Goal: Transaction & Acquisition: Purchase product/service

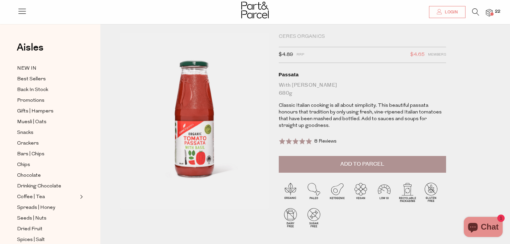
scroll to position [20, 0]
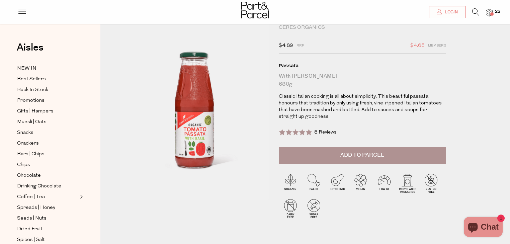
click at [389, 150] on button "Add to Parcel" at bounding box center [362, 155] width 167 height 17
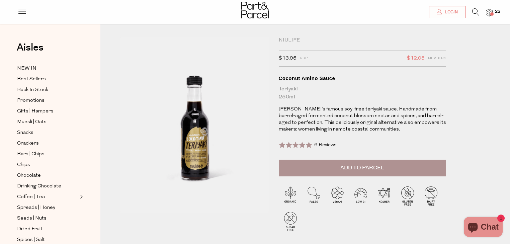
scroll to position [7, 0]
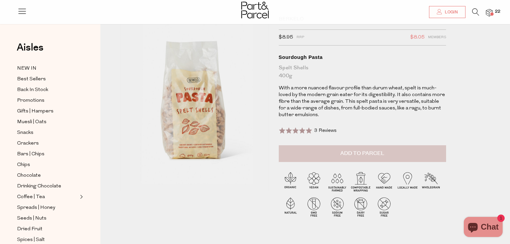
scroll to position [28, 0]
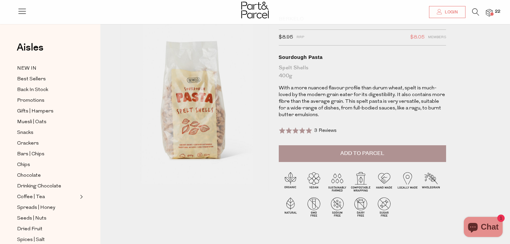
click at [318, 153] on button "Add to Parcel" at bounding box center [362, 153] width 167 height 17
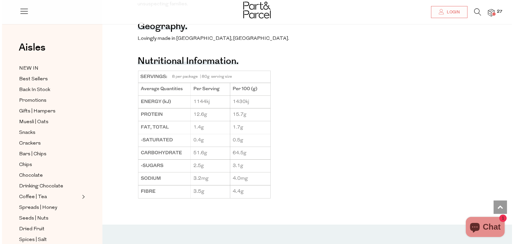
scroll to position [486, 0]
click at [492, 14] on span at bounding box center [492, 13] width 3 height 3
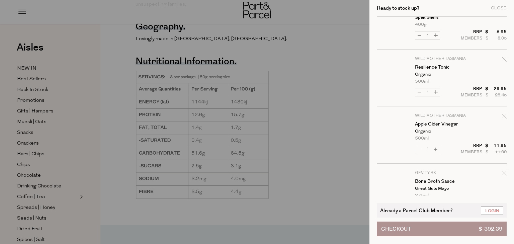
scroll to position [24, 0]
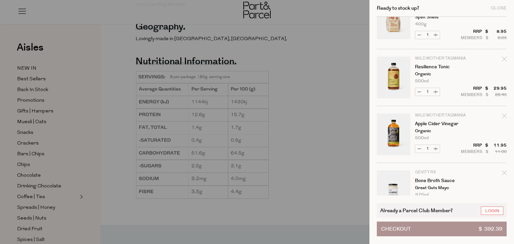
click at [502, 114] on icon "Remove Apple Cider Vinegar" at bounding box center [504, 116] width 5 height 5
type input "Add Membership"
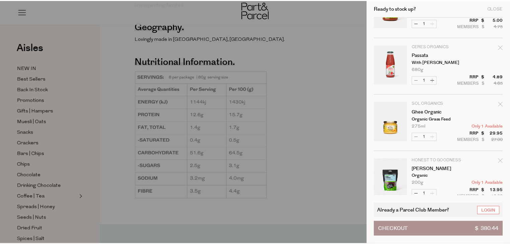
scroll to position [207, 0]
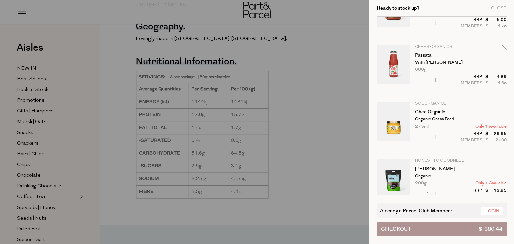
click at [296, 47] on div at bounding box center [257, 122] width 514 height 244
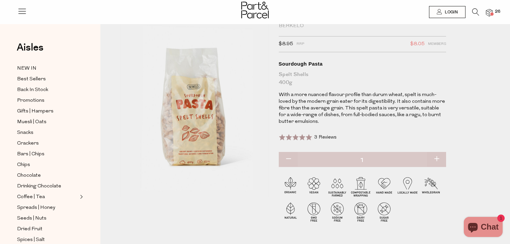
scroll to position [0, 0]
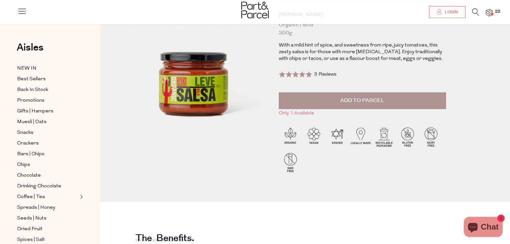
scroll to position [71, 0]
click at [342, 100] on span "Add to Parcel" at bounding box center [363, 101] width 44 height 8
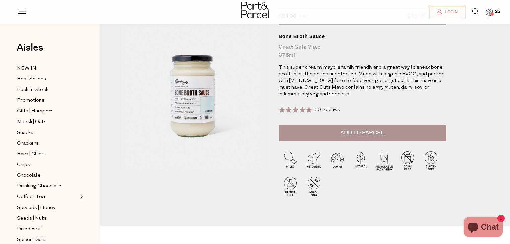
scroll to position [42, 0]
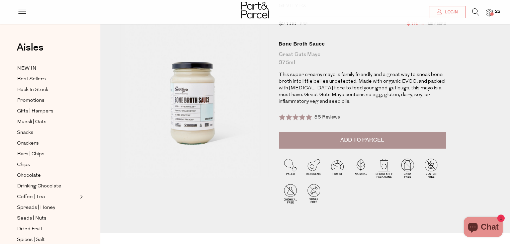
click at [323, 136] on button "Add to Parcel" at bounding box center [362, 140] width 167 height 17
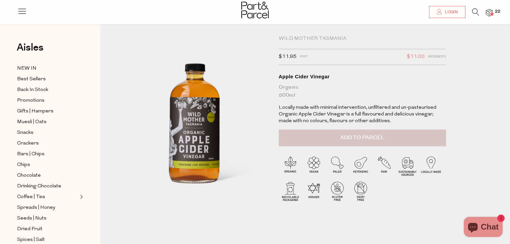
scroll to position [8, 0]
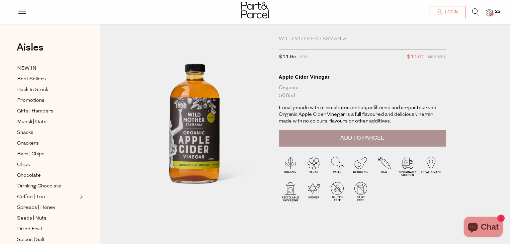
click at [335, 140] on button "Add to Parcel" at bounding box center [362, 138] width 167 height 17
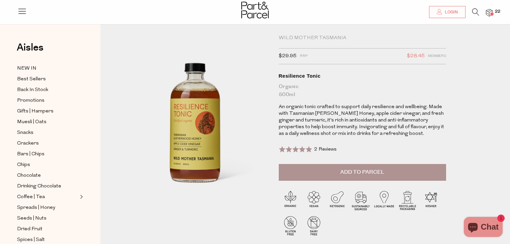
scroll to position [9, 0]
click at [378, 171] on span "Add to Parcel" at bounding box center [363, 172] width 44 height 8
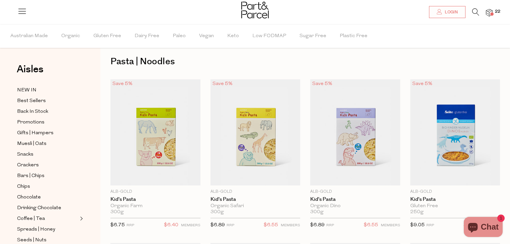
scroll to position [8, 0]
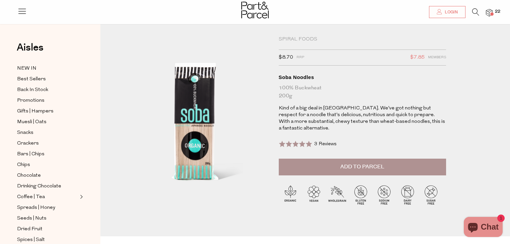
scroll to position [8, 0]
click at [402, 166] on button "Add to Parcel" at bounding box center [362, 167] width 167 height 17
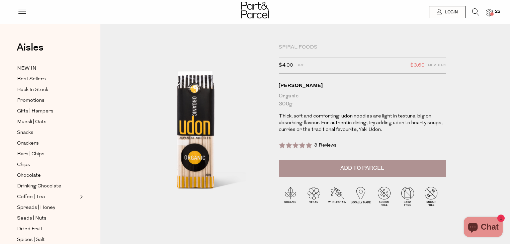
click at [396, 169] on button "Add to Parcel" at bounding box center [362, 168] width 167 height 17
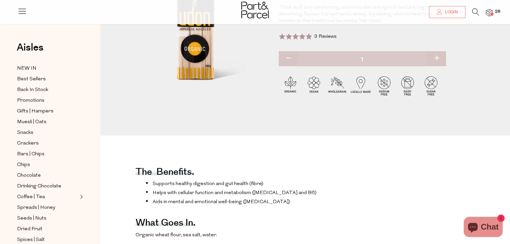
scroll to position [15, 0]
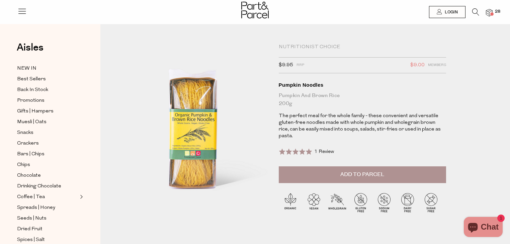
scroll to position [1, 0]
click at [385, 144] on div "Rated 5.0 out of 5 1 Review Based on 1 review Click to go to reviews" at bounding box center [362, 155] width 167 height 22
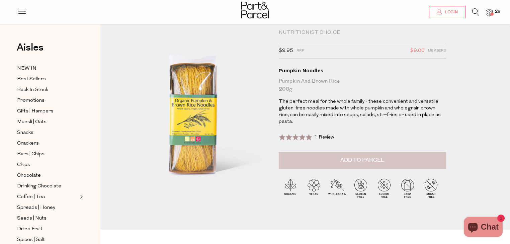
scroll to position [0, 0]
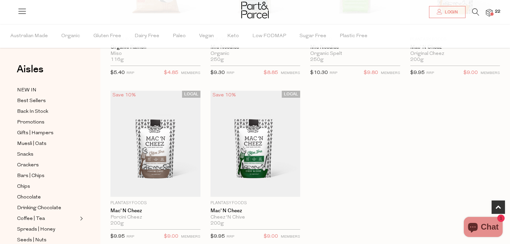
scroll to position [160, 0]
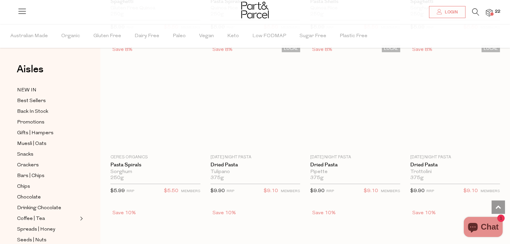
scroll to position [2024, 0]
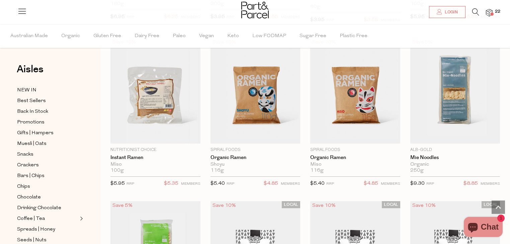
click at [474, 15] on icon at bounding box center [476, 11] width 7 height 7
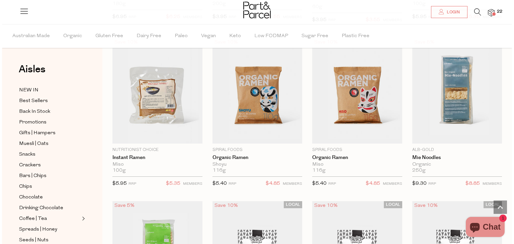
scroll to position [2039, 0]
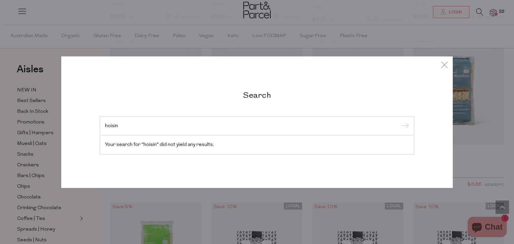
type input "hoisin"
click at [399, 121] on input "submit" at bounding box center [404, 126] width 10 height 10
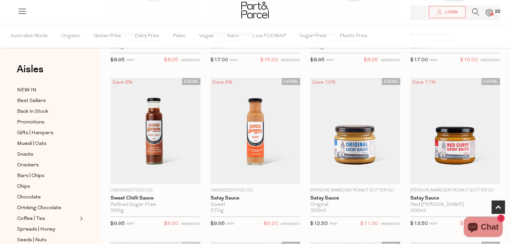
scroll to position [173, 0]
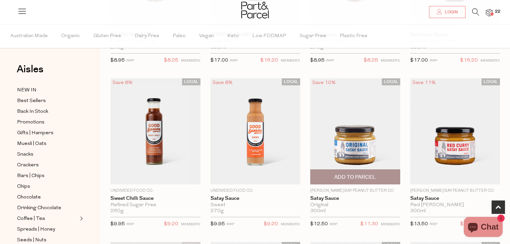
click at [367, 133] on img at bounding box center [355, 131] width 90 height 106
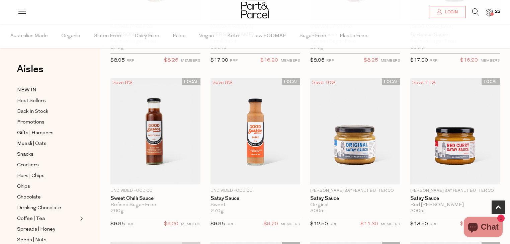
drag, startPoint x: 348, startPoint y: 143, endPoint x: 509, endPoint y: 111, distance: 164.3
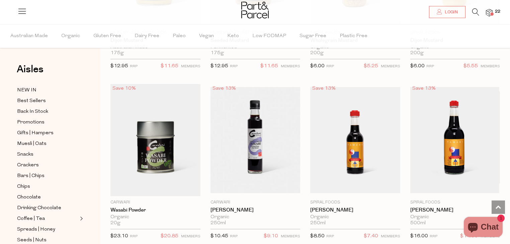
scroll to position [1811, 0]
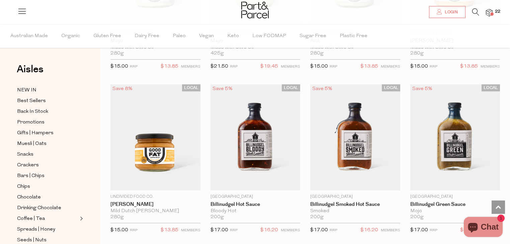
scroll to position [821, 0]
click at [480, 9] on li "22" at bounding box center [486, 12] width 13 height 9
click at [476, 11] on icon at bounding box center [476, 11] width 7 height 7
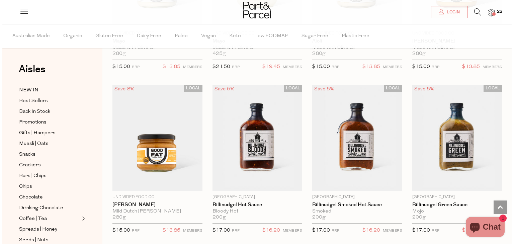
scroll to position [826, 0]
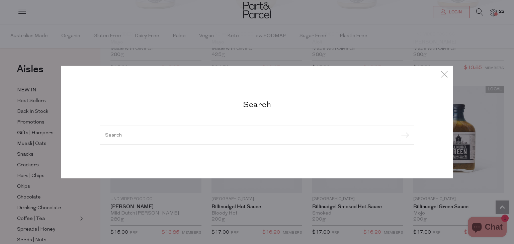
click at [268, 138] on input "search" at bounding box center [257, 135] width 304 height 5
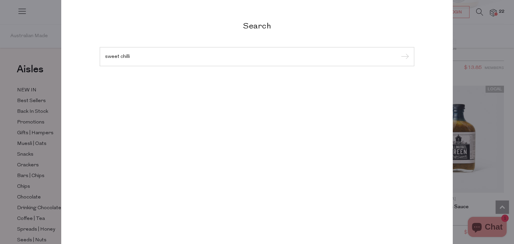
type input "sweet chilli"
click at [399, 52] on input "submit" at bounding box center [404, 57] width 10 height 10
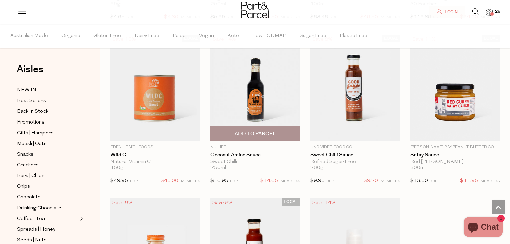
scroll to position [374, 0]
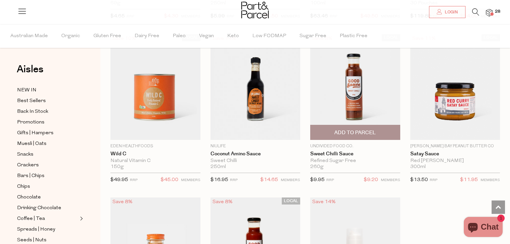
drag, startPoint x: 359, startPoint y: 92, endPoint x: 374, endPoint y: 81, distance: 19.2
click at [374, 81] on img at bounding box center [355, 87] width 90 height 106
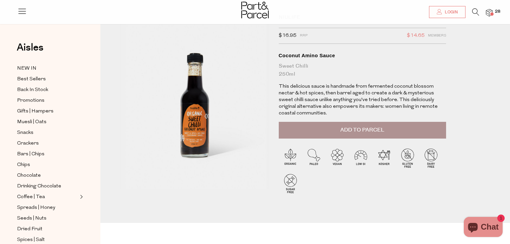
scroll to position [29, 0]
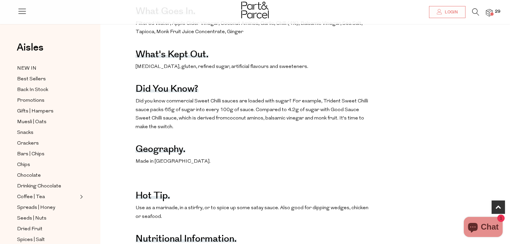
scroll to position [356, 0]
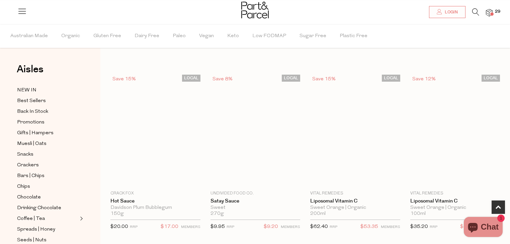
scroll to position [374, 0]
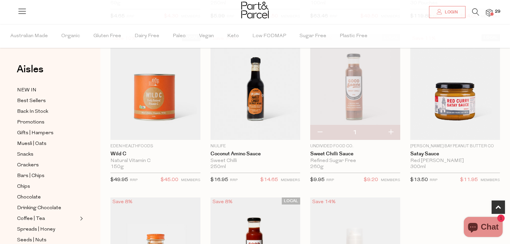
click at [385, 141] on div "LOCAL Save 8% 1 Add To Parcel Undivided Food Co. Sweet Chilli Sauce Refined Sug…" at bounding box center [355, 111] width 90 height 154
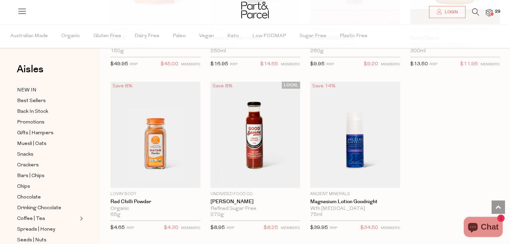
scroll to position [491, 0]
click at [472, 9] on li at bounding box center [473, 13] width 14 height 10
click at [477, 10] on icon at bounding box center [476, 11] width 7 height 7
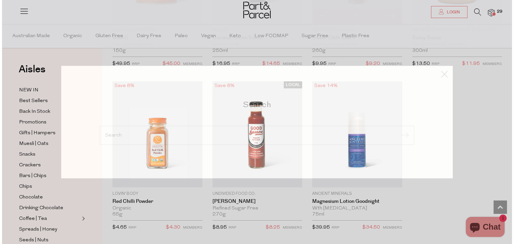
scroll to position [493, 0]
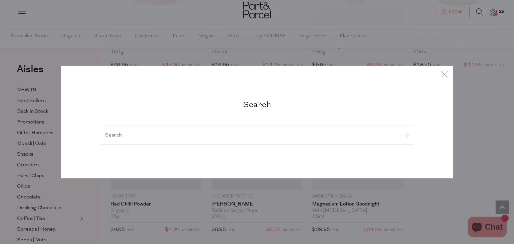
click at [230, 137] on input "search" at bounding box center [257, 135] width 304 height 5
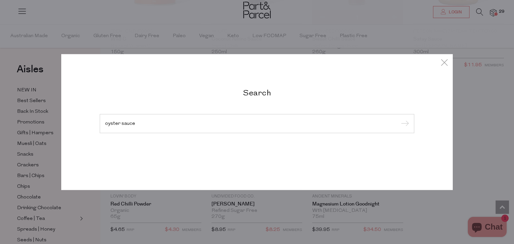
type input "oyster sauce"
click at [399, 119] on input "submit" at bounding box center [404, 124] width 10 height 10
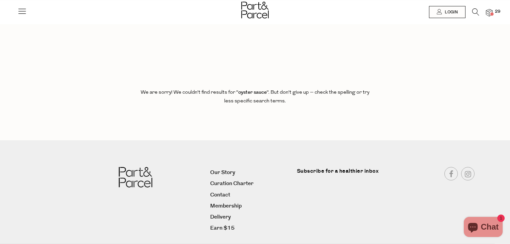
click at [476, 10] on icon at bounding box center [476, 11] width 7 height 7
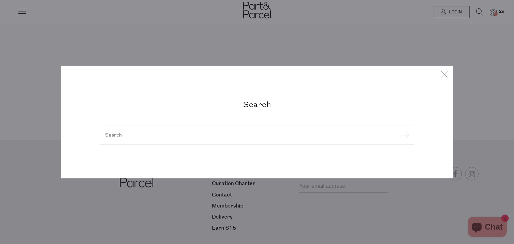
click at [242, 136] on input "search" at bounding box center [257, 135] width 304 height 5
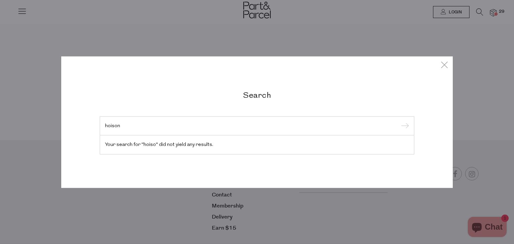
type input "hoison"
click at [399, 121] on input "submit" at bounding box center [404, 126] width 10 height 10
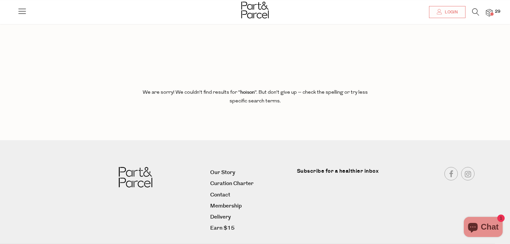
scroll to position [13, 0]
